Goal: Transaction & Acquisition: Download file/media

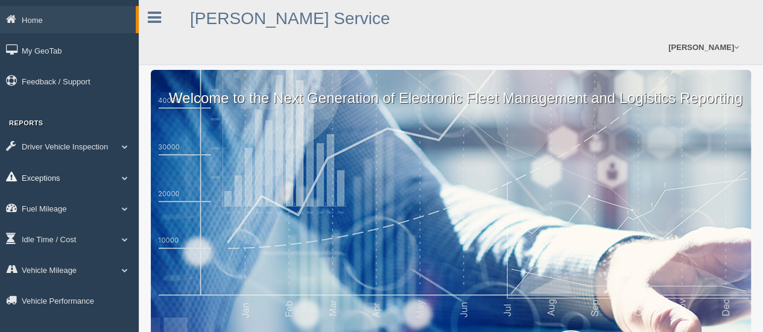
click at [51, 180] on link "Exceptions" at bounding box center [69, 177] width 139 height 27
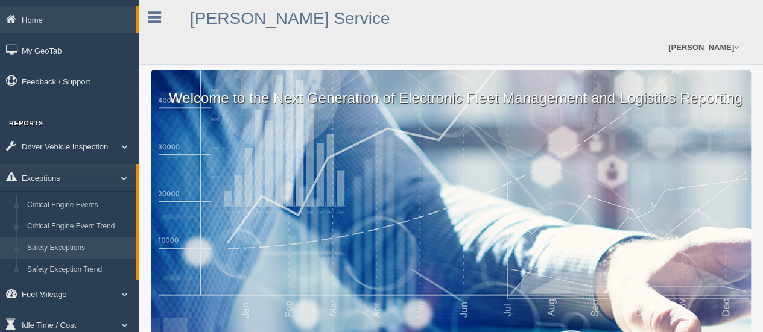
click at [82, 252] on link "Safety Exceptions" at bounding box center [79, 249] width 114 height 22
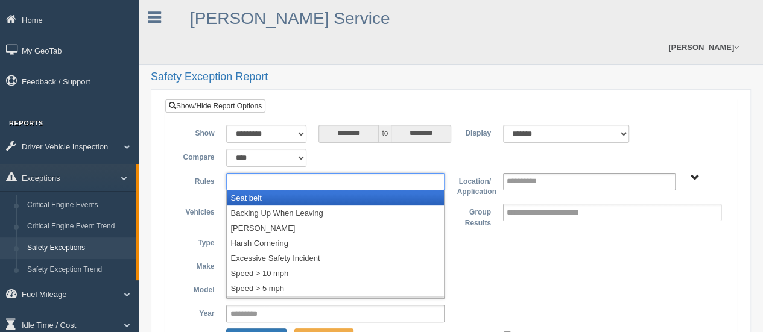
click at [279, 174] on input "text" at bounding box center [262, 181] width 65 height 15
click at [267, 191] on li "Seat belt" at bounding box center [335, 198] width 217 height 15
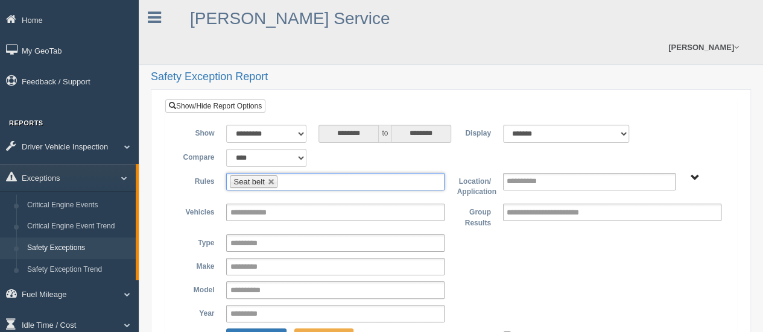
click at [278, 173] on ul "Seat belt" at bounding box center [335, 181] width 218 height 17
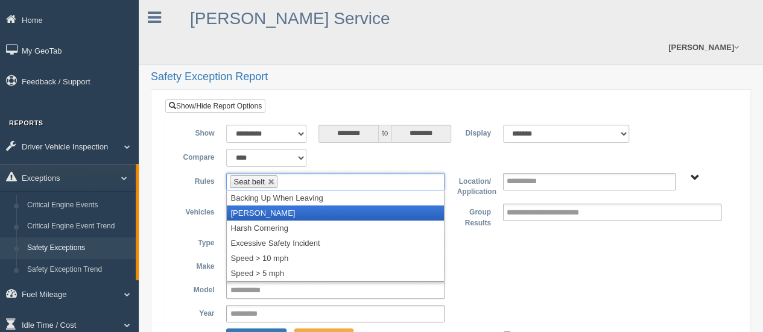
click at [268, 206] on li "[PERSON_NAME]" at bounding box center [335, 213] width 217 height 15
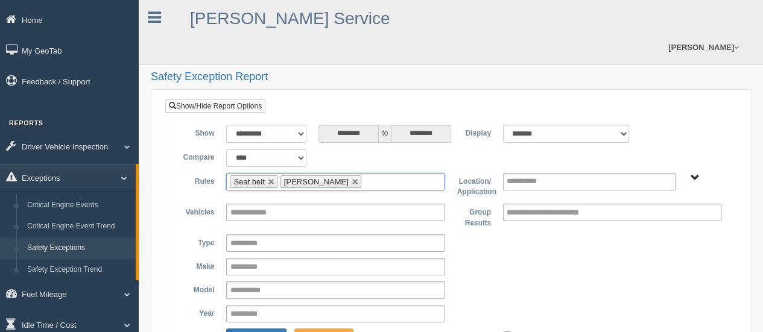
click at [364, 174] on input "text" at bounding box center [371, 181] width 15 height 15
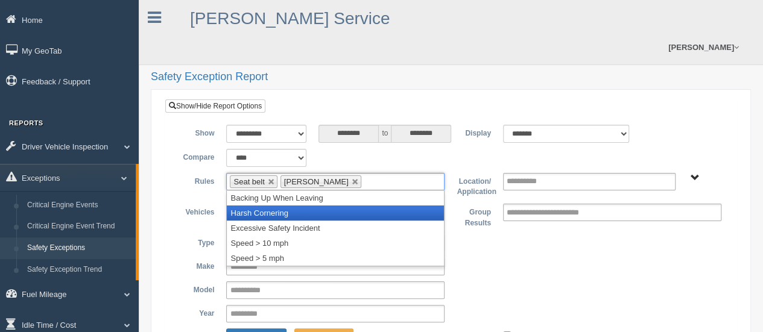
click at [331, 206] on li "Harsh Cornering" at bounding box center [335, 213] width 217 height 15
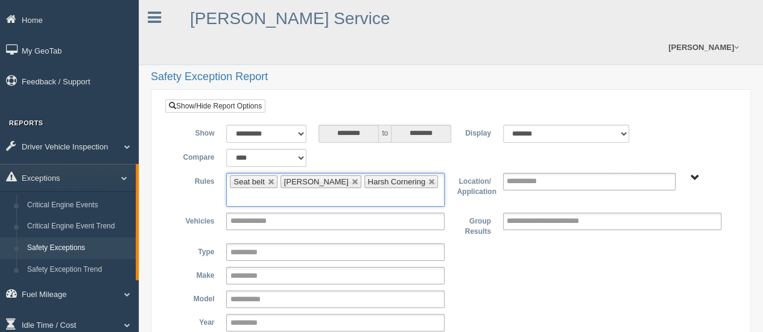
click at [245, 191] on input "text" at bounding box center [237, 198] width 15 height 15
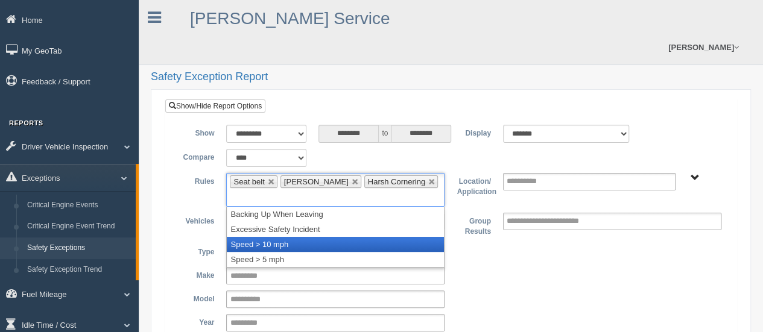
click at [393, 237] on li "Speed > 10 mph" at bounding box center [335, 244] width 217 height 15
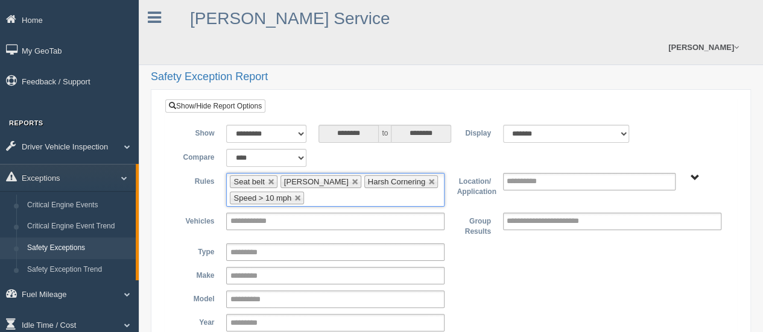
click at [573, 173] on ul "**********" at bounding box center [589, 181] width 173 height 17
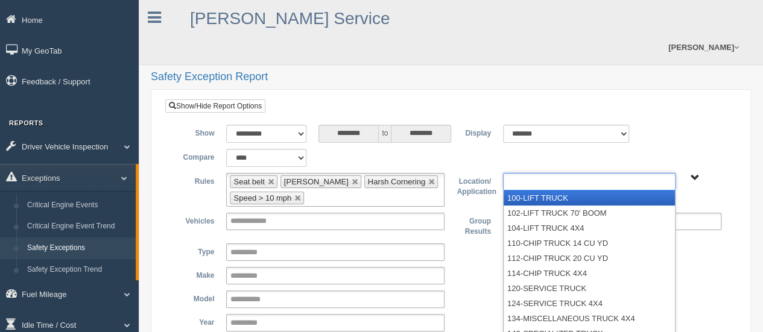
type input "**********"
click at [693, 174] on span "B. Vehicle Class C. Emergency Response [PERSON_NAME] (Safety WTS-70-00) WCH-10-…" at bounding box center [695, 178] width 9 height 9
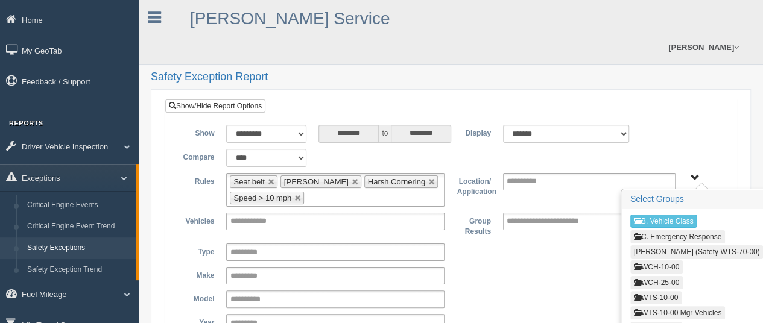
click at [674, 261] on button "WCH-10-00" at bounding box center [656, 267] width 52 height 13
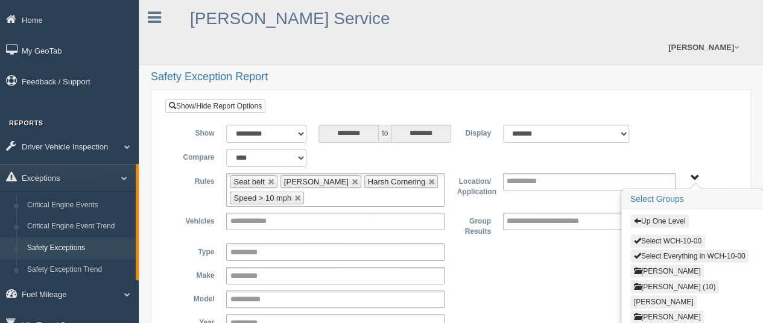
click at [674, 235] on button "Select WCH-10-00" at bounding box center [667, 241] width 75 height 13
click at [667, 215] on button "Up One Level" at bounding box center [659, 221] width 59 height 13
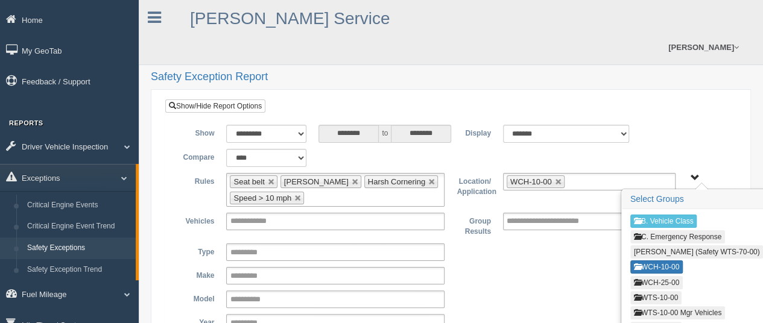
click at [653, 276] on button "WCH-25-00" at bounding box center [656, 282] width 52 height 13
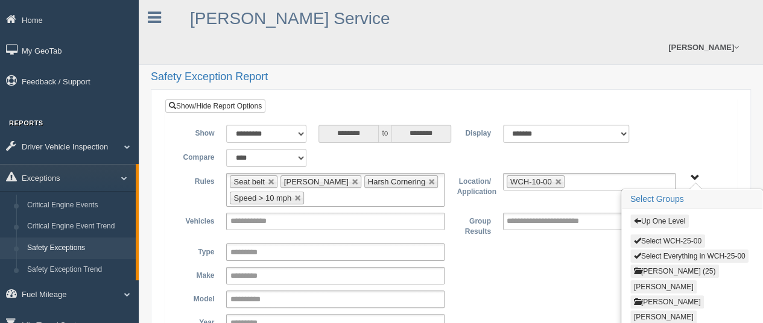
click at [654, 235] on button "Select WCH-25-00" at bounding box center [667, 241] width 75 height 13
click at [656, 215] on button "Up One Level" at bounding box center [659, 221] width 59 height 13
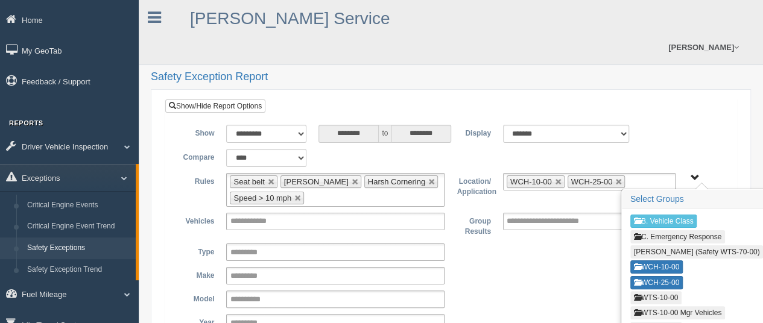
click at [648, 291] on button "WTS-10-00" at bounding box center [655, 297] width 51 height 13
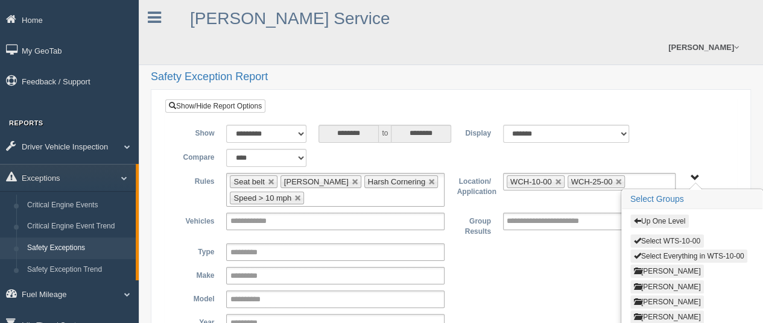
click at [649, 235] on button "Select WTS-10-00" at bounding box center [667, 241] width 74 height 13
click at [654, 215] on button "Up One Level" at bounding box center [659, 221] width 59 height 13
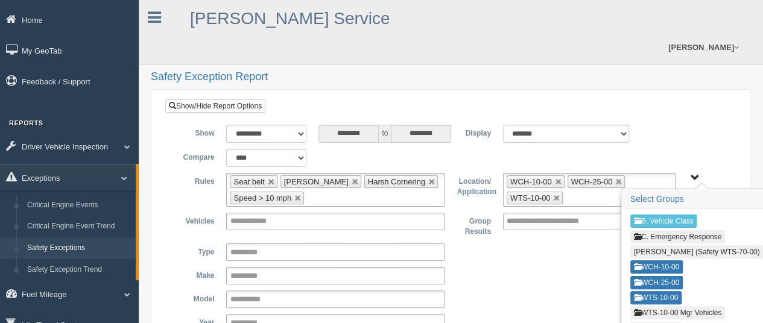
click at [645, 306] on button "WTS-10-00 Mgr Vehicles" at bounding box center [677, 312] width 95 height 13
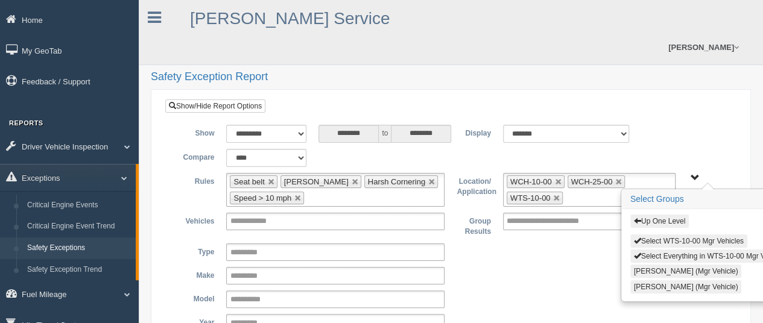
click at [652, 235] on button "Select WTS-10-00 Mgr Vehicles" at bounding box center [688, 241] width 117 height 13
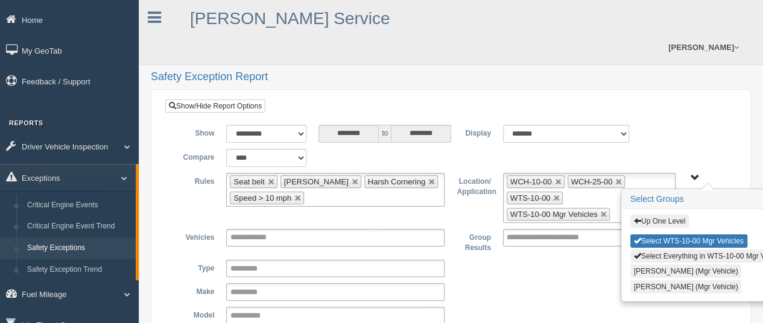
click at [652, 215] on button "Up One Level" at bounding box center [659, 221] width 59 height 13
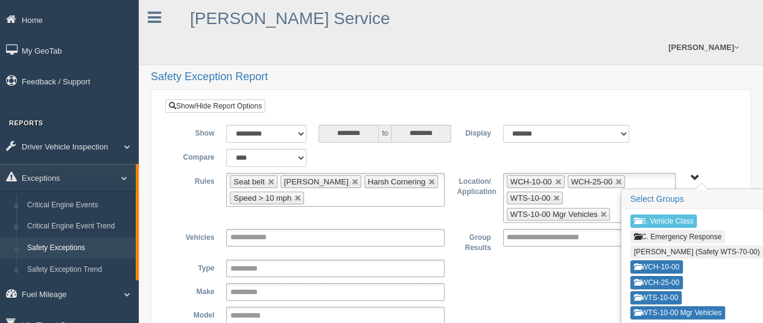
click at [654, 322] on button "WTS-15-00" at bounding box center [655, 328] width 51 height 13
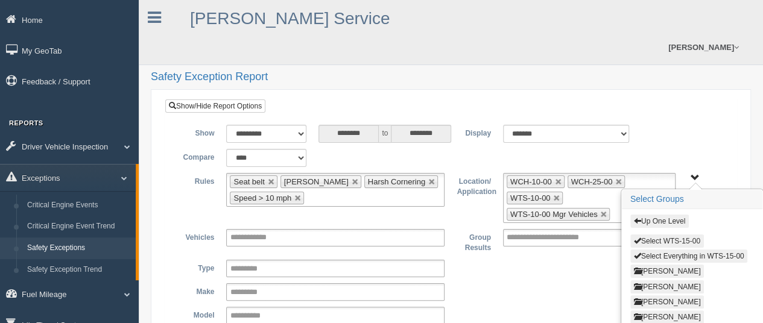
click at [658, 235] on button "Select WTS-15-00" at bounding box center [667, 241] width 74 height 13
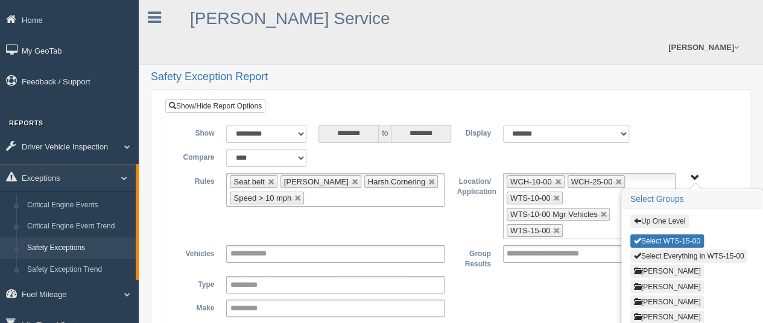
click at [658, 215] on button "Up One Level" at bounding box center [659, 221] width 59 height 13
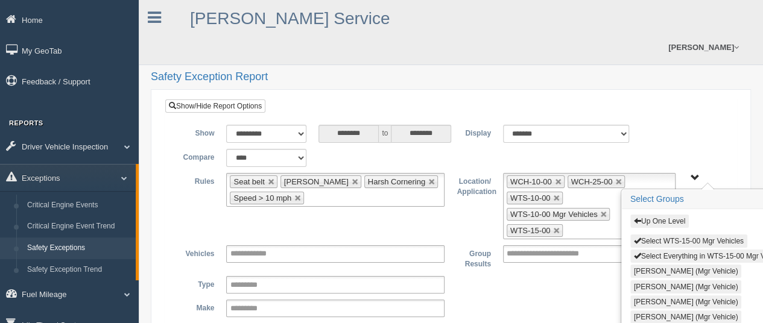
click at [665, 235] on button "Select WTS-15-00 Mgr Vehicles" at bounding box center [688, 241] width 117 height 13
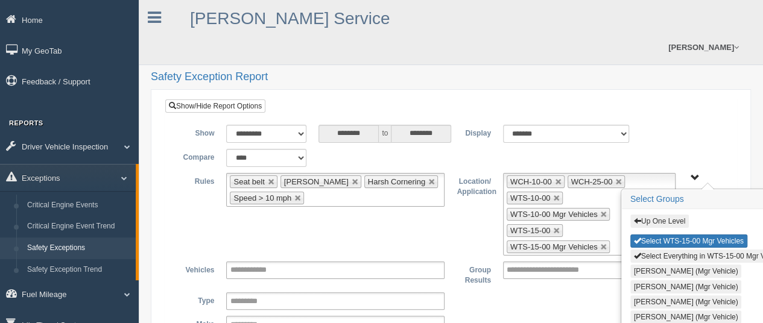
click at [667, 215] on button "Up One Level" at bounding box center [659, 221] width 59 height 13
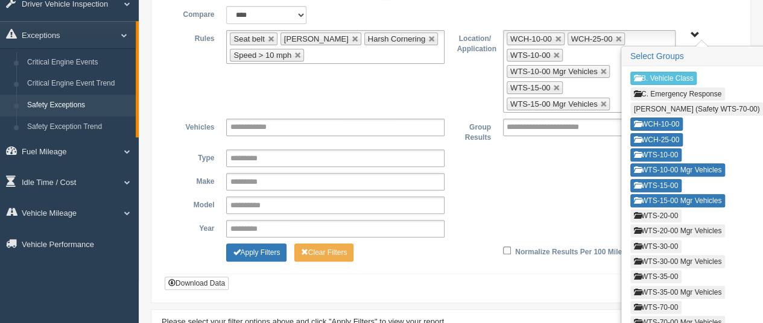
scroll to position [145, 0]
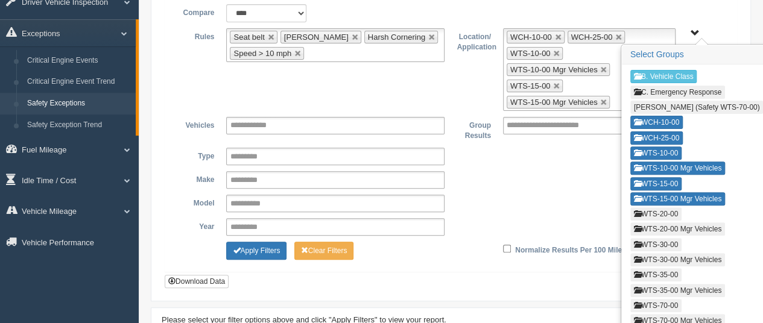
click at [644, 208] on button "WTS-20-00" at bounding box center [655, 214] width 51 height 13
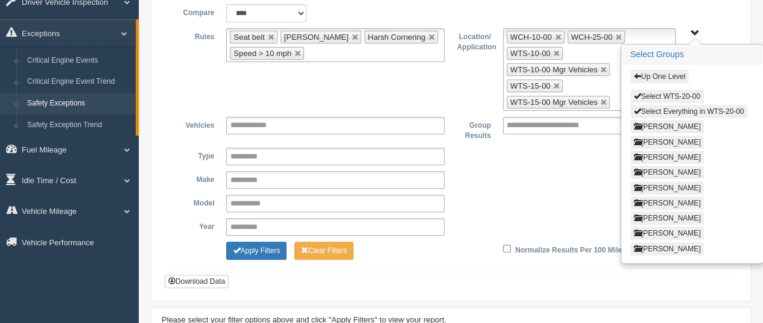
click at [662, 90] on button "Select WTS-20-00" at bounding box center [667, 96] width 74 height 13
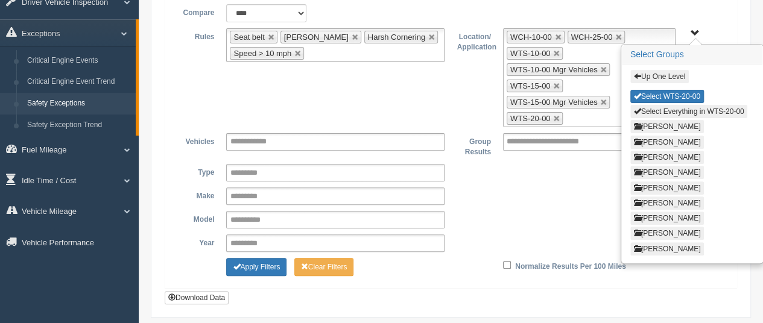
click at [664, 70] on button "Up One Level" at bounding box center [659, 76] width 59 height 13
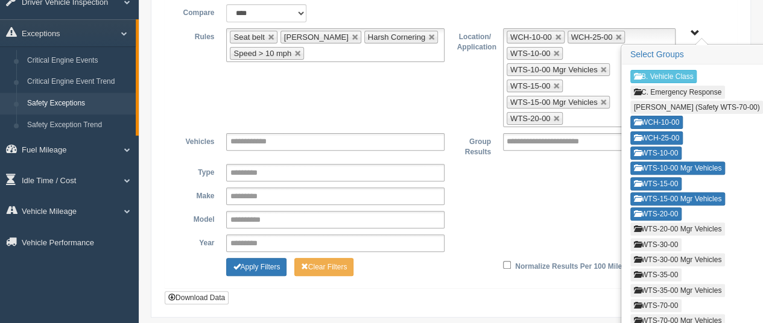
click at [653, 223] on button "WTS-20-00 Mgr Vehicles" at bounding box center [677, 229] width 95 height 13
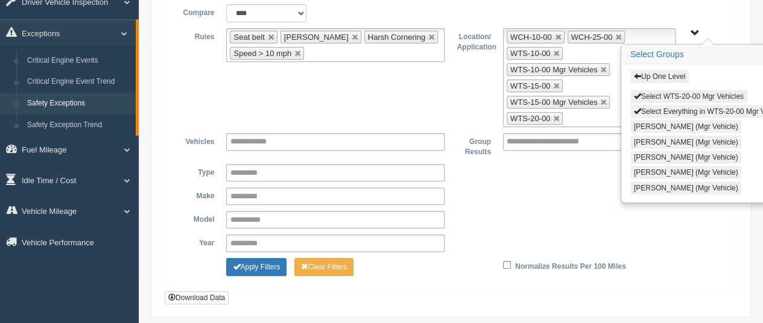
click at [659, 90] on button "Select WTS-20-00 Mgr Vehicles" at bounding box center [688, 96] width 117 height 13
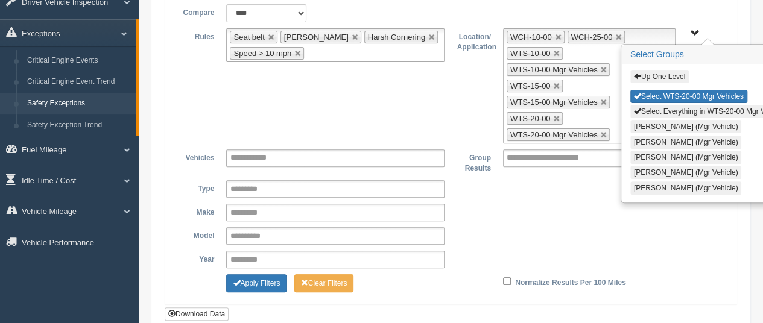
click at [661, 65] on div "Up One Level Select WTS-20-00 Mgr Vehicles Select Everything in WTS-20-00 Mgr V…" at bounding box center [704, 133] width 164 height 137
click at [661, 70] on button "Up One Level" at bounding box center [659, 76] width 59 height 13
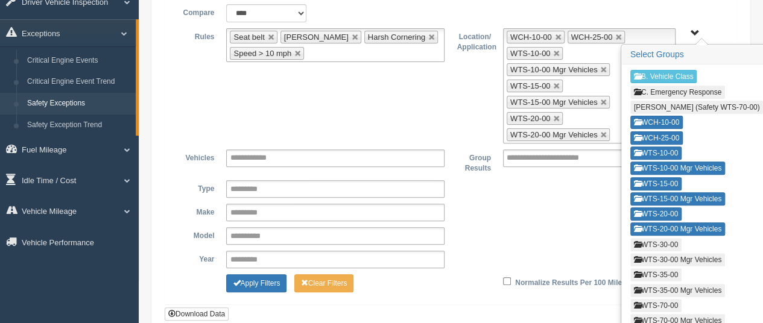
click at [659, 238] on button "WTS-30-00" at bounding box center [655, 244] width 51 height 13
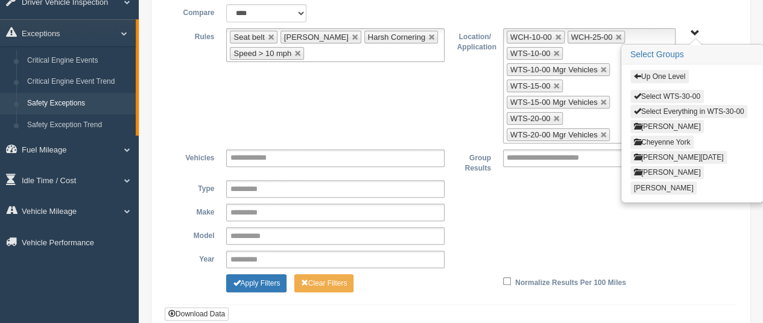
click at [675, 90] on button "Select WTS-30-00" at bounding box center [667, 96] width 74 height 13
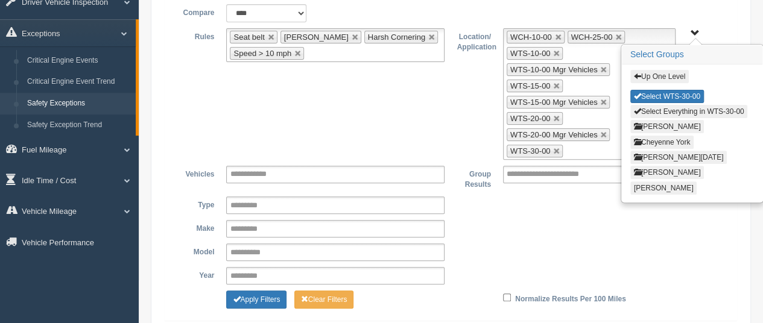
click at [672, 70] on button "Up One Level" at bounding box center [659, 76] width 59 height 13
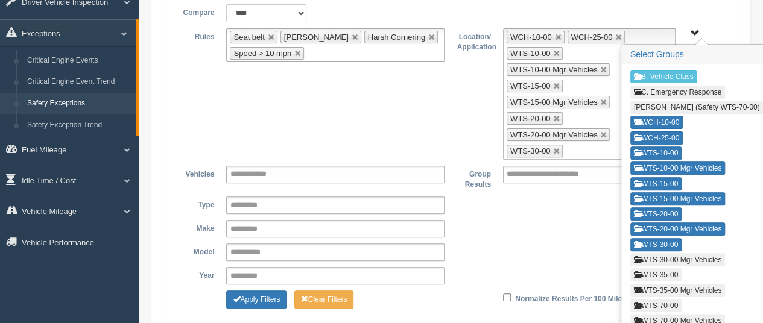
click at [672, 70] on button "B. Vehicle Class" at bounding box center [663, 76] width 67 height 13
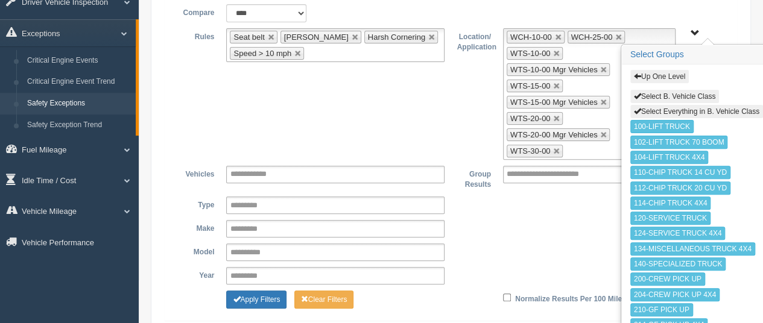
click at [667, 70] on button "Up One Level" at bounding box center [659, 76] width 59 height 13
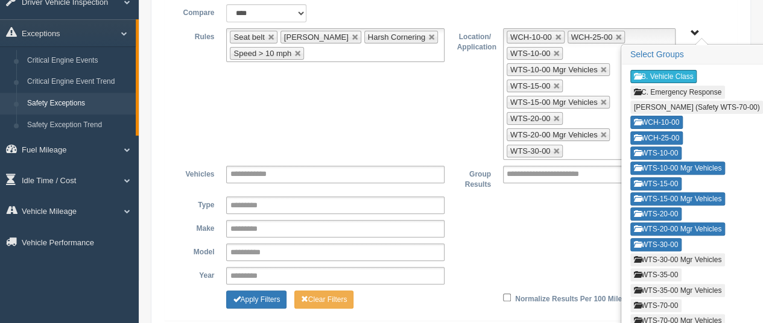
click at [667, 70] on button "B. Vehicle Class" at bounding box center [663, 76] width 67 height 13
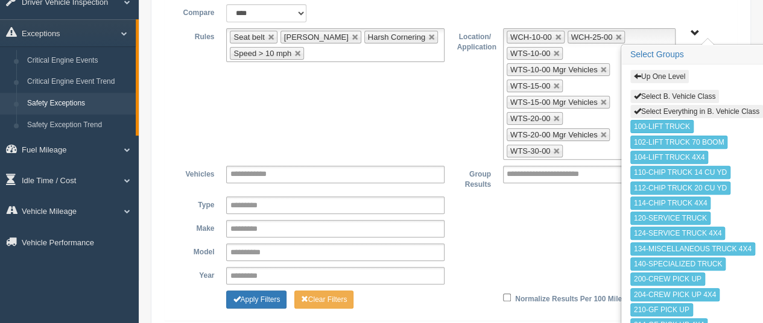
click at [666, 70] on button "Up One Level" at bounding box center [659, 76] width 59 height 13
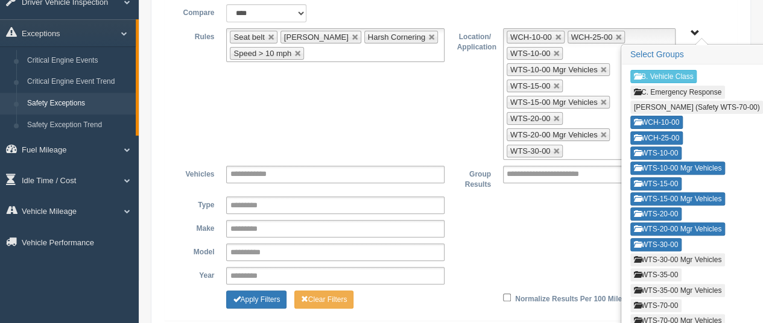
click at [664, 253] on button "WTS-30-00 Mgr Vehicles" at bounding box center [677, 259] width 95 height 13
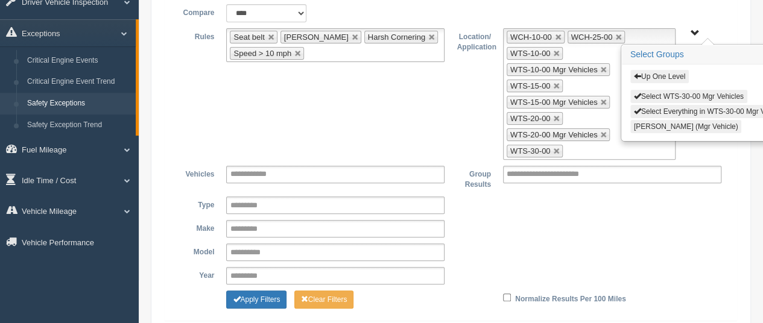
click at [670, 90] on button "Select WTS-30-00 Mgr Vehicles" at bounding box center [688, 96] width 117 height 13
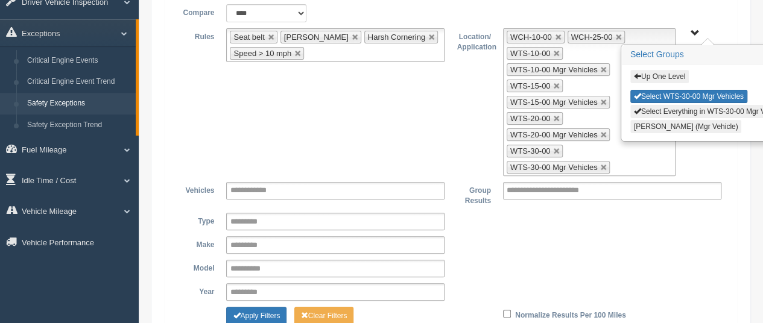
click at [667, 70] on button "Up One Level" at bounding box center [659, 76] width 59 height 13
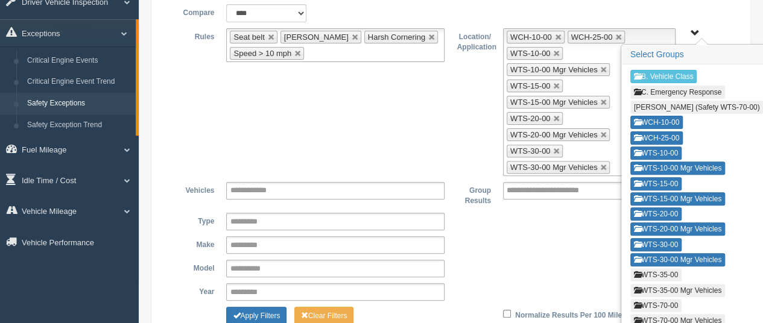
click at [654, 268] on button "WTS-35-00" at bounding box center [655, 274] width 51 height 13
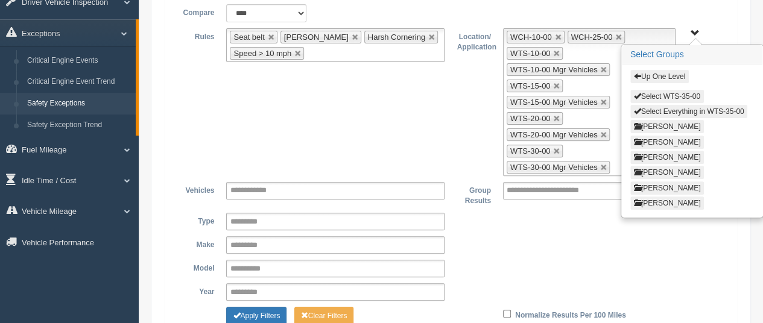
click at [662, 90] on button "Select WTS-35-00" at bounding box center [667, 96] width 74 height 13
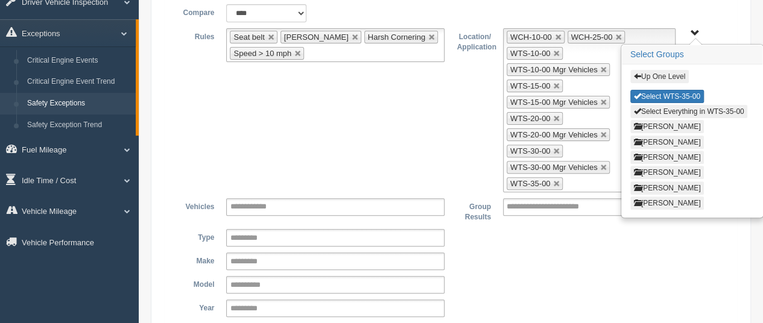
click at [661, 70] on button "Up One Level" at bounding box center [659, 76] width 59 height 13
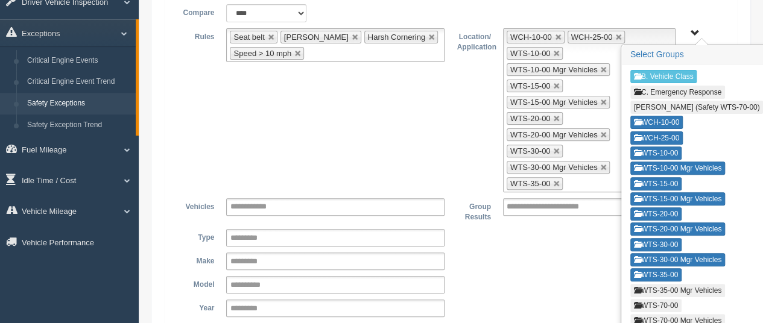
click at [684, 284] on button "WTS-35-00 Mgr Vehicles" at bounding box center [677, 290] width 95 height 13
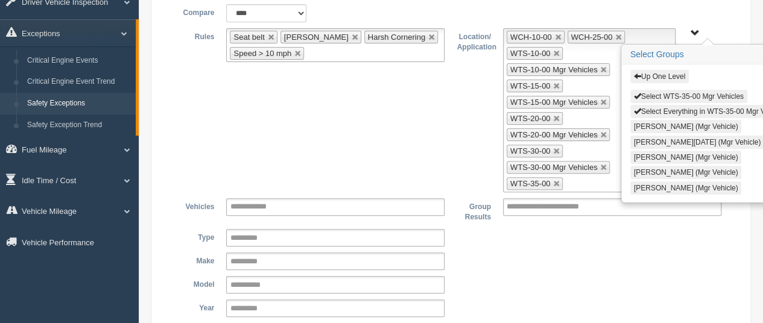
click at [662, 90] on button "Select WTS-35-00 Mgr Vehicles" at bounding box center [688, 96] width 117 height 13
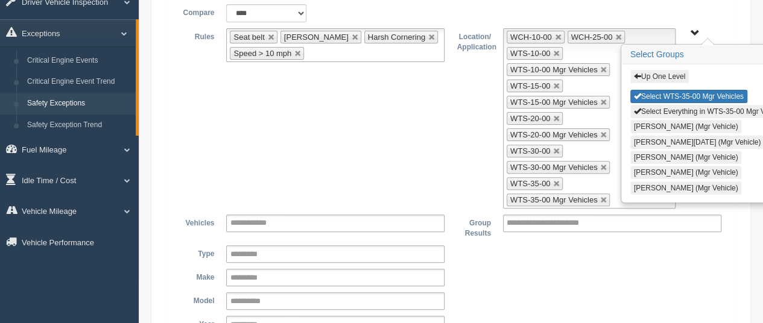
click at [660, 70] on button "Up One Level" at bounding box center [659, 76] width 59 height 13
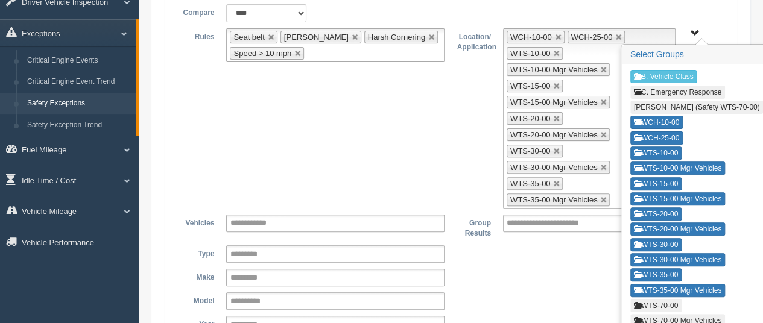
click at [656, 299] on button "WTS-70-00" at bounding box center [655, 305] width 51 height 13
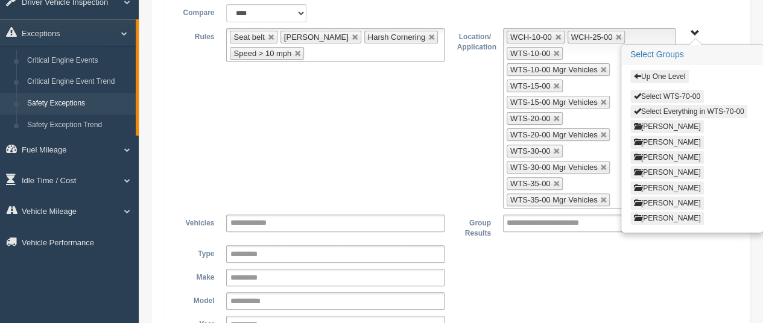
click at [662, 90] on button "Select WTS-70-00" at bounding box center [667, 96] width 74 height 13
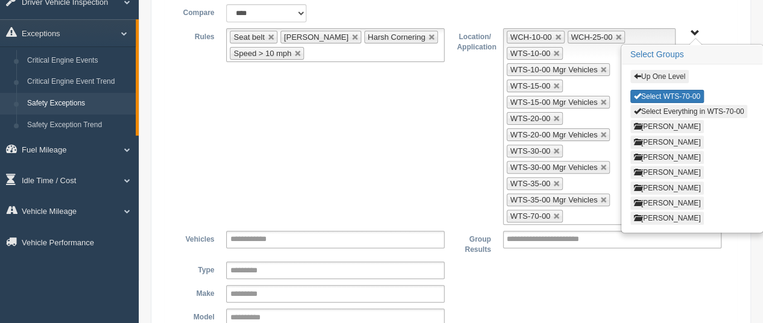
click at [664, 70] on button "Up One Level" at bounding box center [659, 76] width 59 height 13
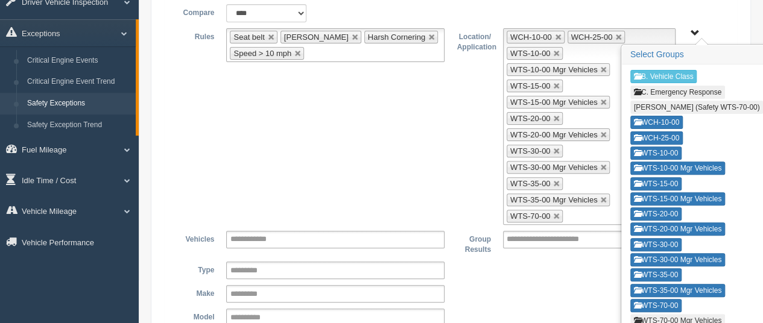
click at [654, 314] on button "WTS-70-00 Mgr Vehicles" at bounding box center [677, 320] width 95 height 13
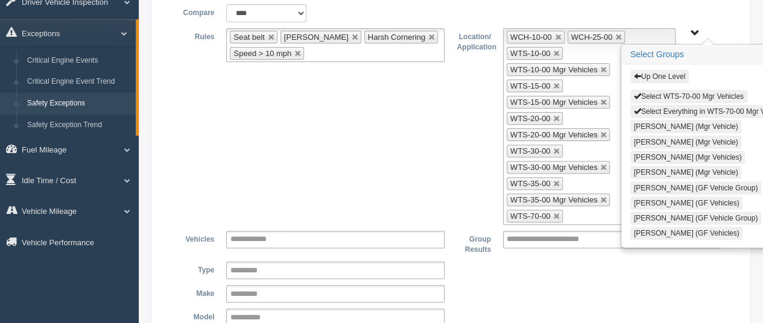
click at [643, 90] on button "Select WTS-70-00 Mgr Vehicles" at bounding box center [688, 96] width 117 height 13
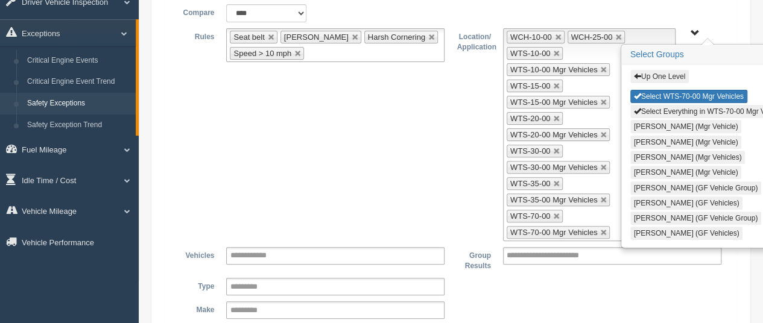
click at [645, 70] on button "Up One Level" at bounding box center [659, 76] width 59 height 13
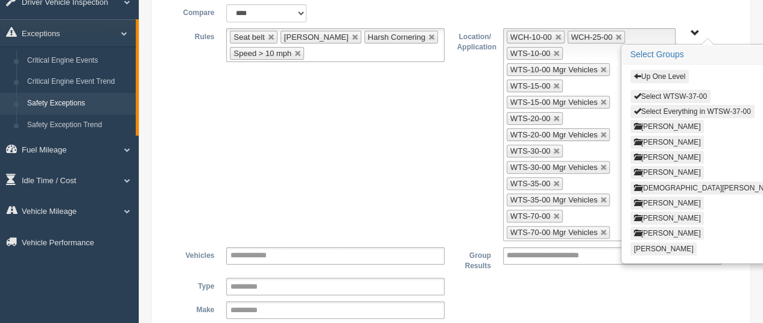
click at [666, 90] on button "Select WTSW-37-00" at bounding box center [670, 96] width 80 height 13
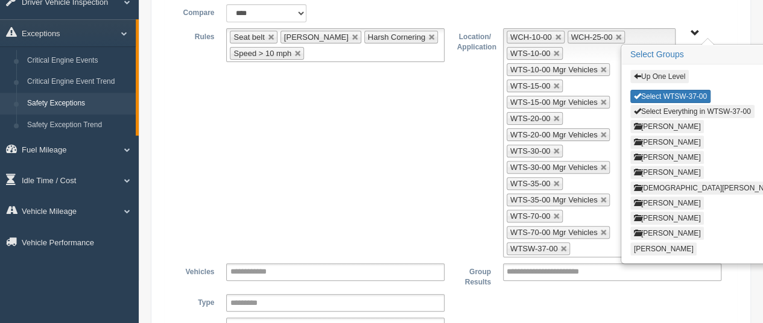
click at [662, 70] on button "Up One Level" at bounding box center [659, 76] width 59 height 13
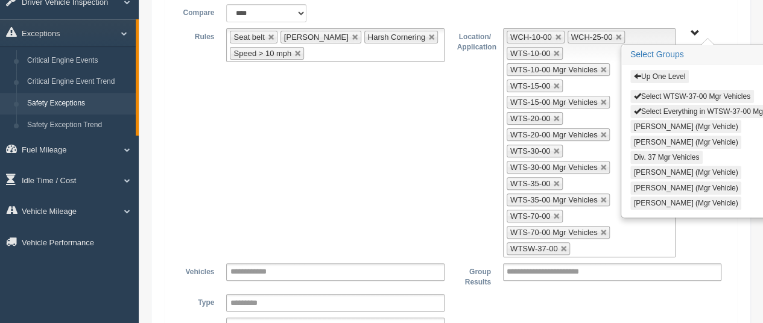
click at [659, 90] on button "Select WTSW-37-00 Mgr Vehicles" at bounding box center [692, 96] width 124 height 13
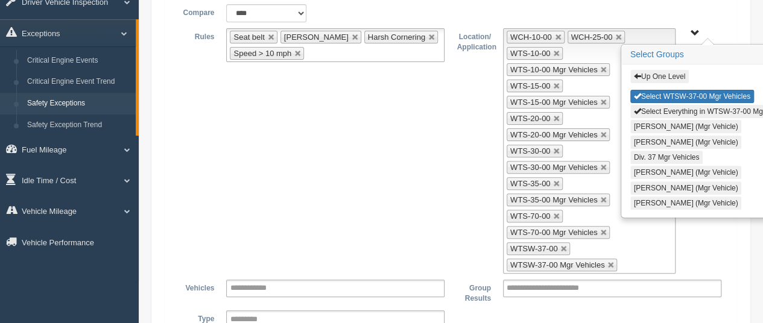
click at [661, 70] on button "Up One Level" at bounding box center [659, 76] width 59 height 13
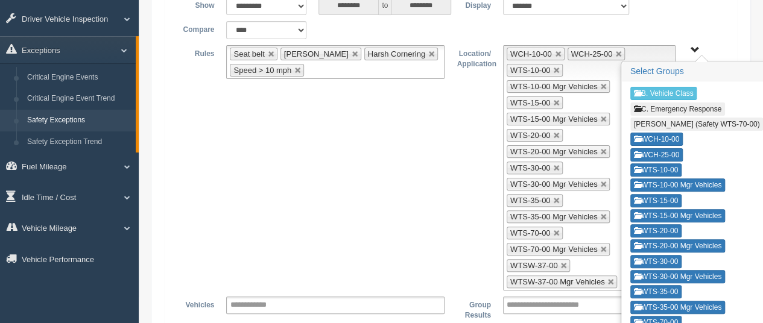
scroll to position [118, 0]
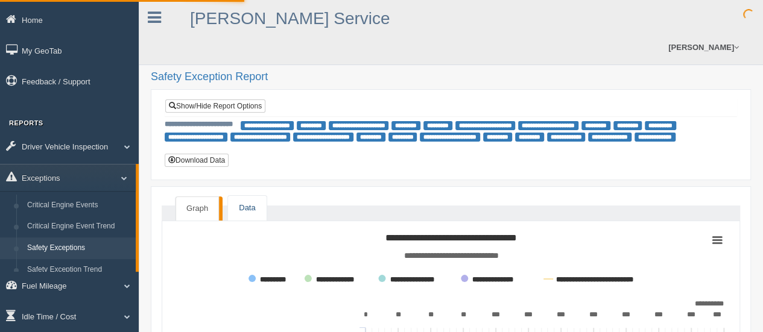
click at [252, 196] on link "Data" at bounding box center [247, 208] width 38 height 25
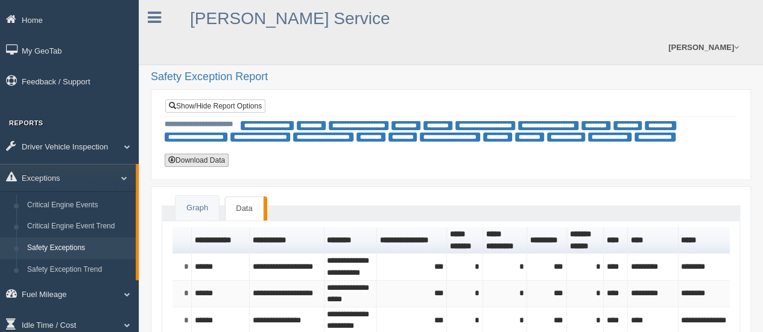
click at [217, 154] on button "Download Data" at bounding box center [197, 160] width 64 height 13
